Goal: Information Seeking & Learning: Learn about a topic

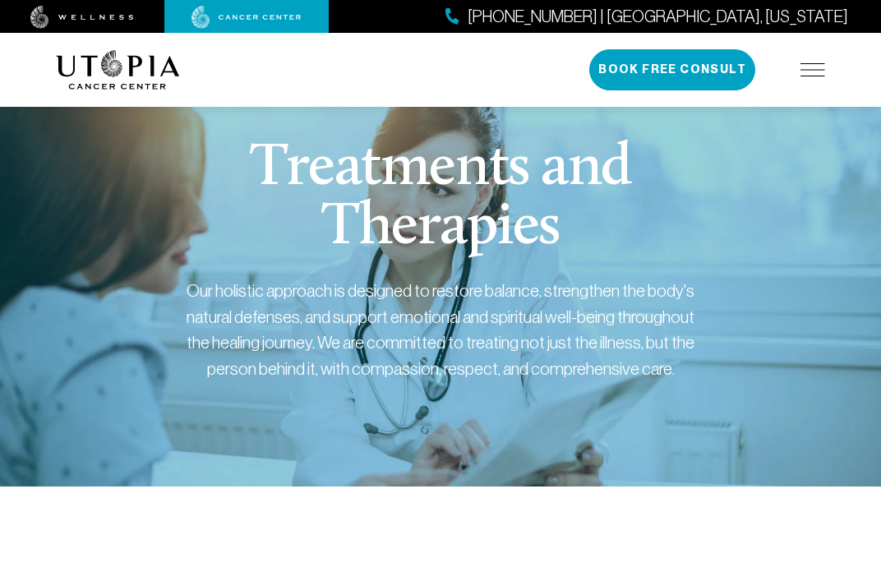
click at [798, 68] on div "(727) 877-3696 | Tampa, Florida Book Free Consult" at bounding box center [707, 69] width 236 height 41
click at [811, 71] on img at bounding box center [813, 69] width 25 height 13
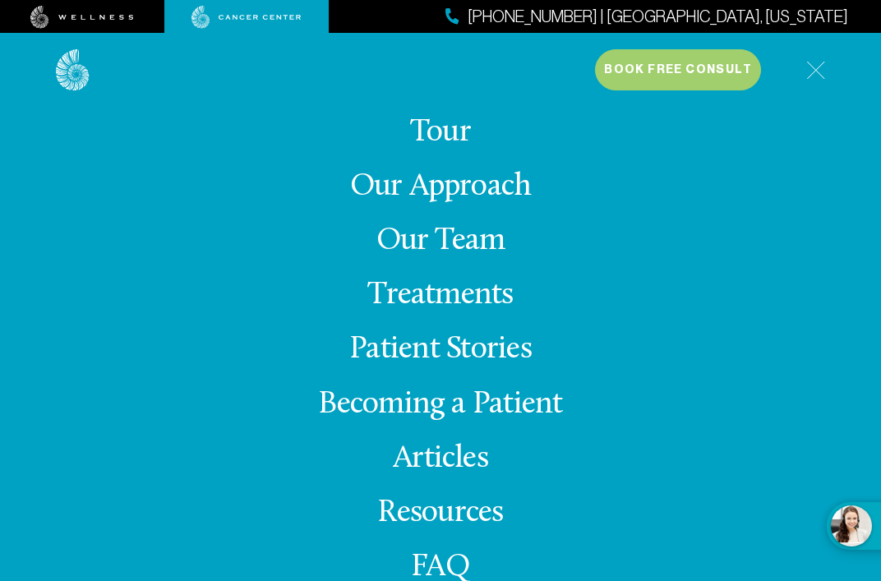
click at [421, 298] on link "Treatments" at bounding box center [439, 295] width 145 height 32
click at [421, 291] on link "Treatments" at bounding box center [439, 295] width 145 height 32
click at [406, 295] on link "Treatments" at bounding box center [439, 295] width 145 height 32
click at [417, 178] on link "Our Approach" at bounding box center [441, 187] width 182 height 32
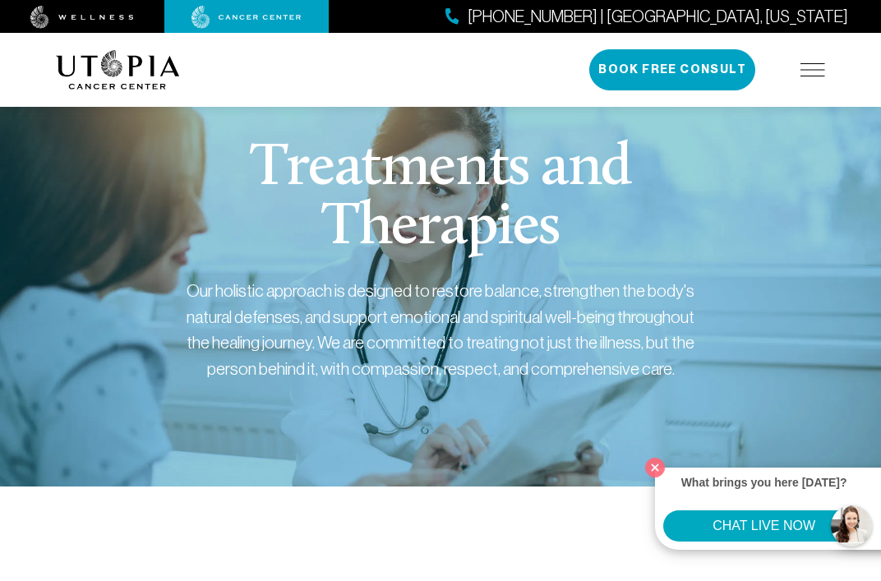
click at [829, 73] on div "About Us Treatments Patient Stories [PHONE_NUMBER] | [GEOGRAPHIC_DATA], [US_STA…" at bounding box center [440, 70] width 789 height 74
click at [818, 72] on img at bounding box center [813, 69] width 25 height 13
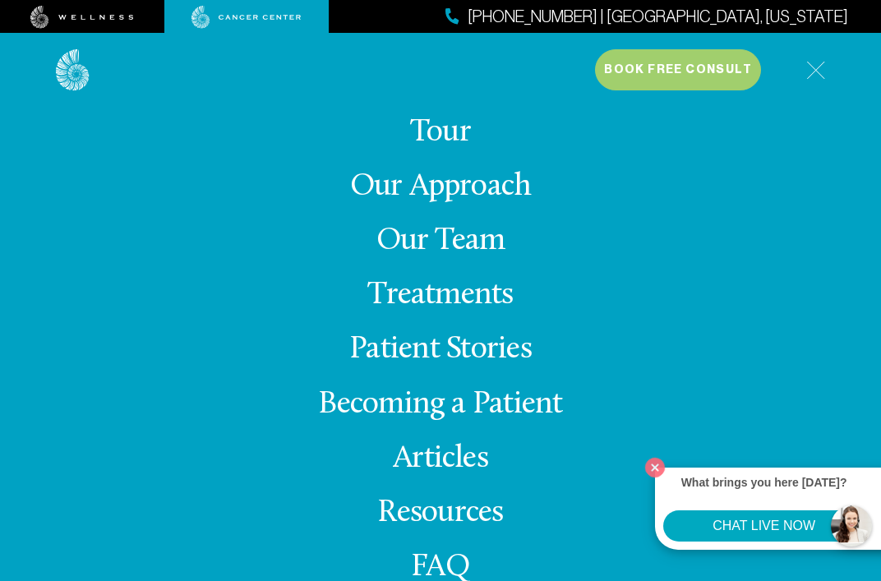
click at [469, 351] on link "Patient Stories" at bounding box center [440, 350] width 182 height 32
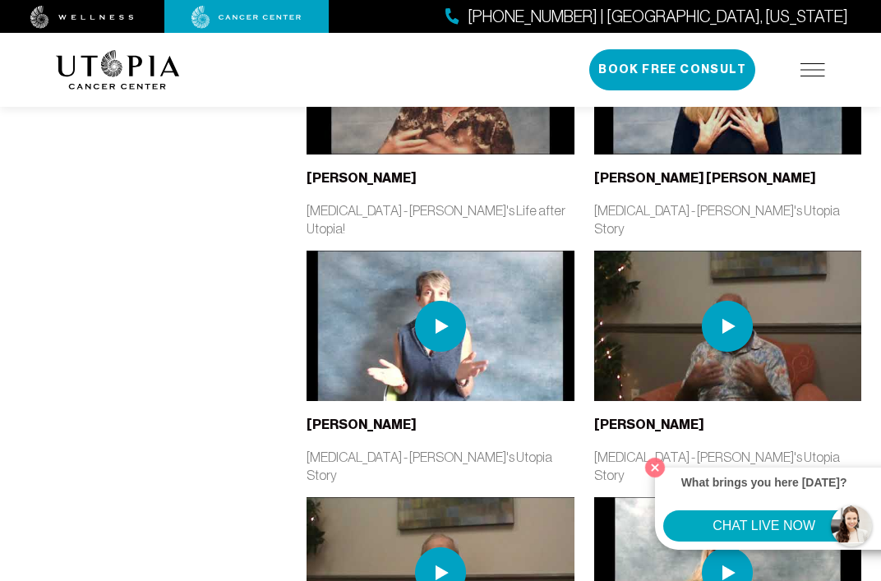
scroll to position [1700, 0]
